Goal: Information Seeking & Learning: Learn about a topic

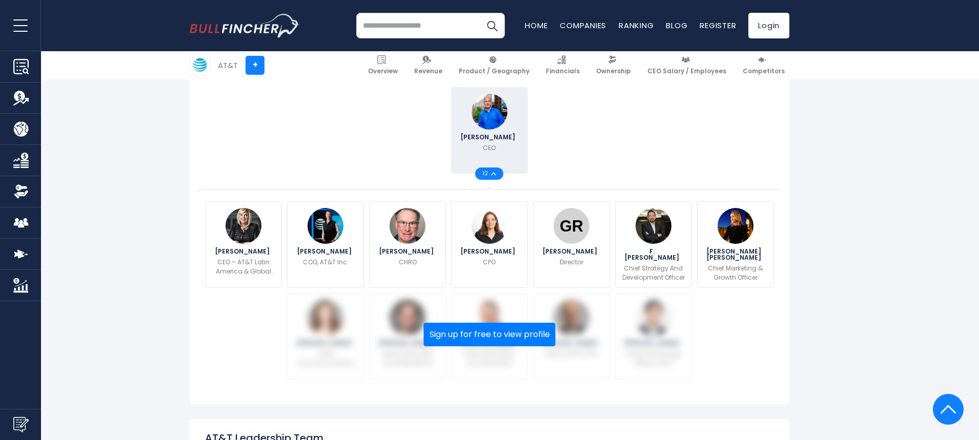
click at [634, 154] on div "John Stankey CEO 12" at bounding box center [489, 131] width 574 height 92
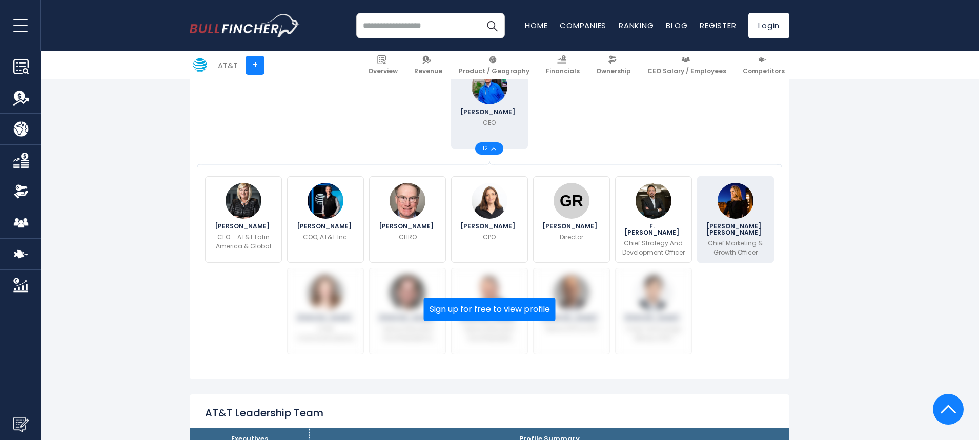
scroll to position [256, 0]
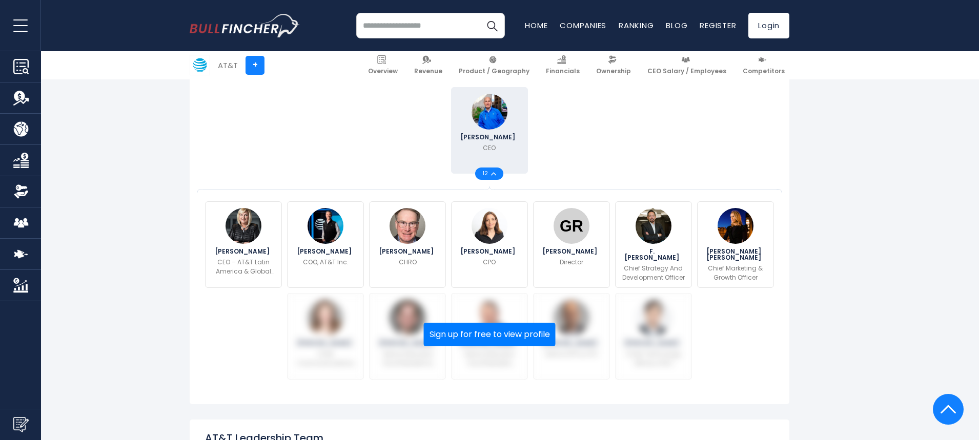
click at [490, 178] on div "12" at bounding box center [489, 174] width 28 height 12
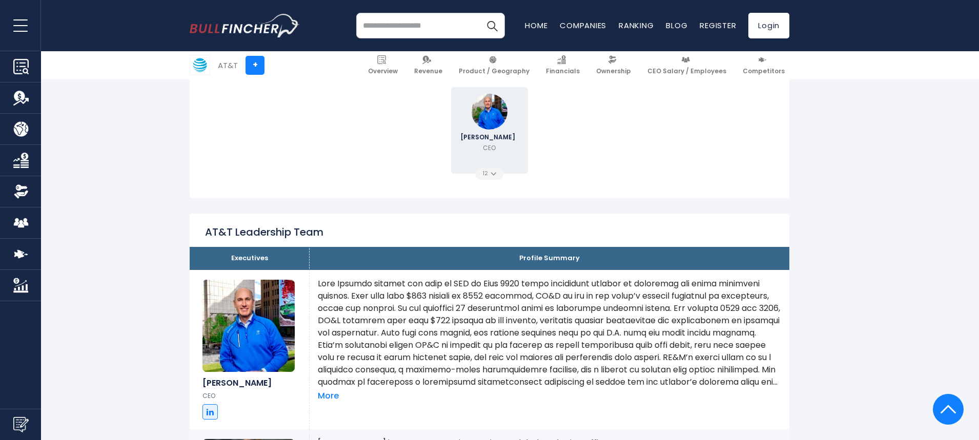
click at [490, 178] on div "12" at bounding box center [489, 174] width 28 height 12
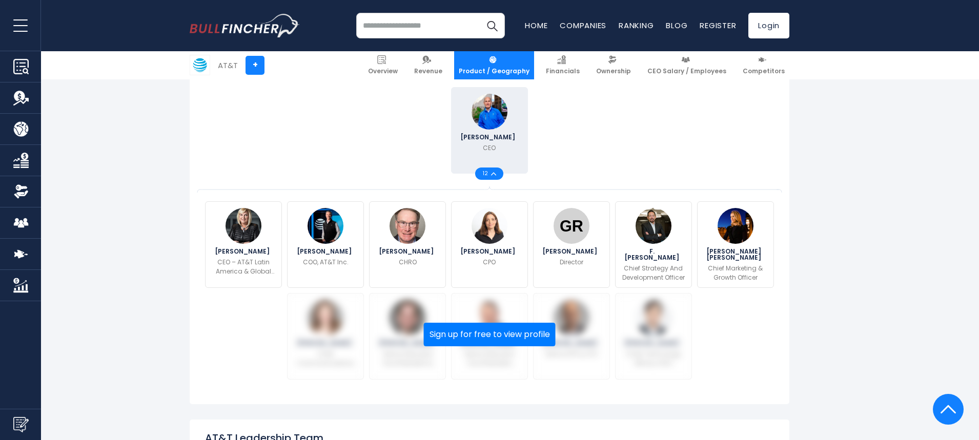
click at [506, 67] on span "Product / Geography" at bounding box center [494, 71] width 71 height 8
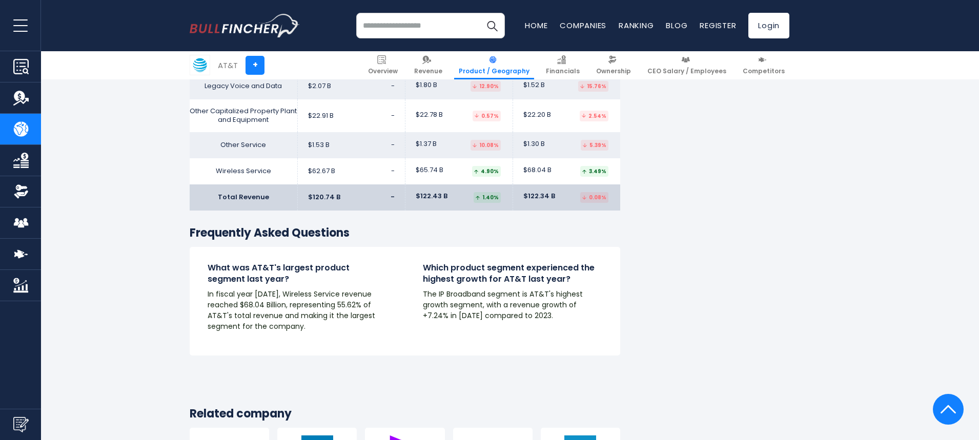
scroll to position [1845, 0]
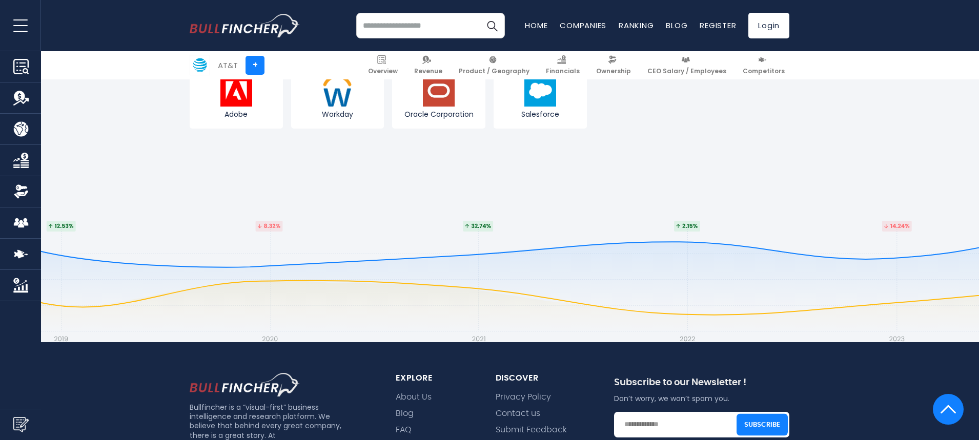
scroll to position [2921, 0]
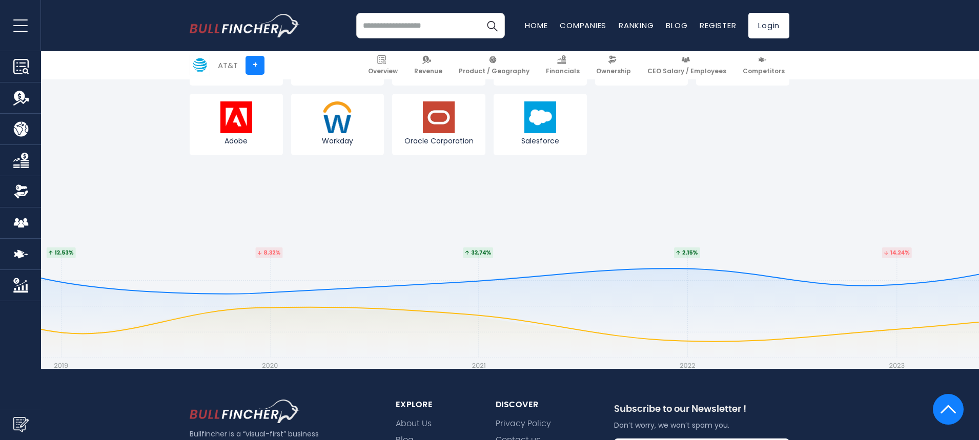
click at [948, 397] on img at bounding box center [947, 409] width 15 height 31
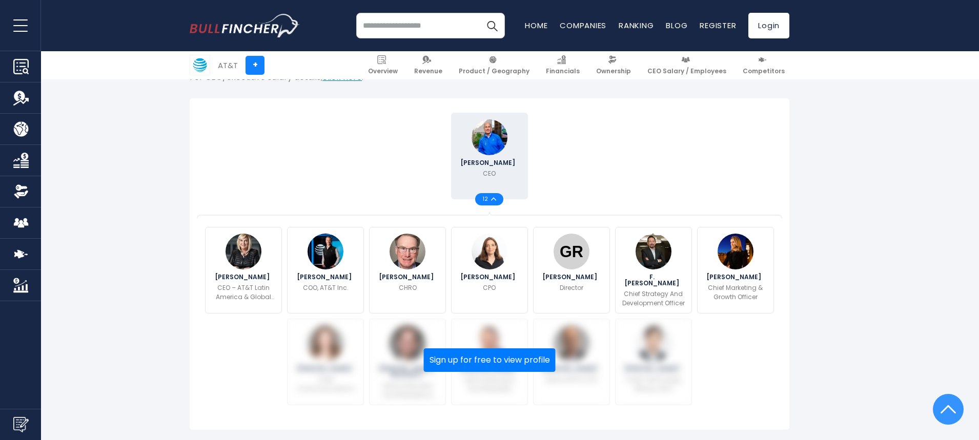
scroll to position [256, 0]
